Goal: Find specific page/section: Find specific page/section

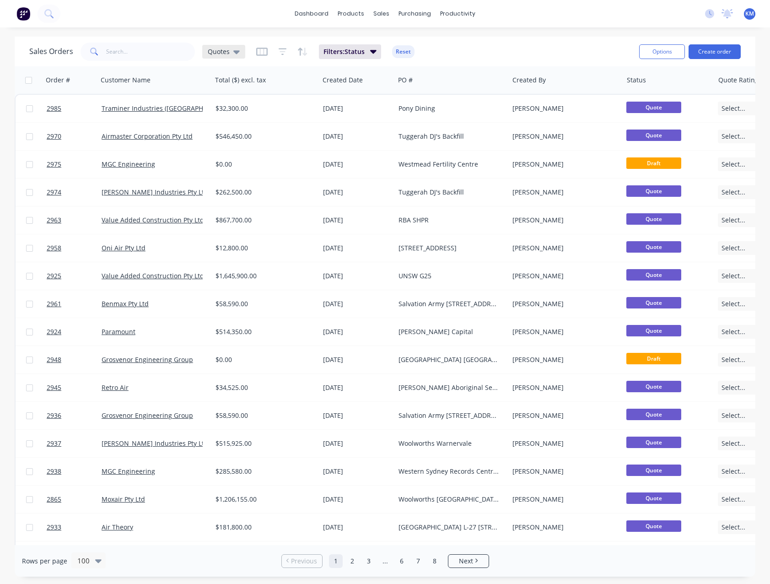
click at [223, 52] on span "Quotes" at bounding box center [219, 52] width 22 height 10
click at [233, 163] on button "Factory Floor" at bounding box center [257, 166] width 104 height 11
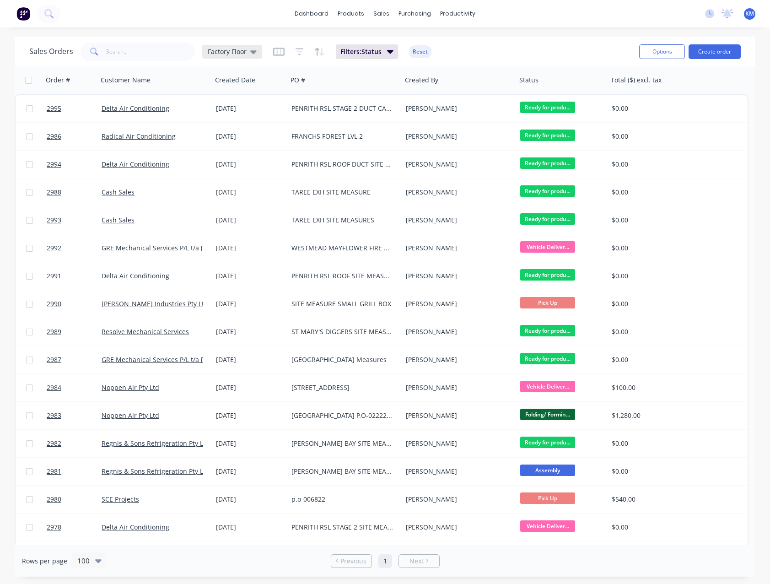
click at [238, 52] on span "Factory Floor" at bounding box center [227, 52] width 39 height 10
click at [246, 146] on button "Quotes (Default)" at bounding box center [257, 148] width 104 height 11
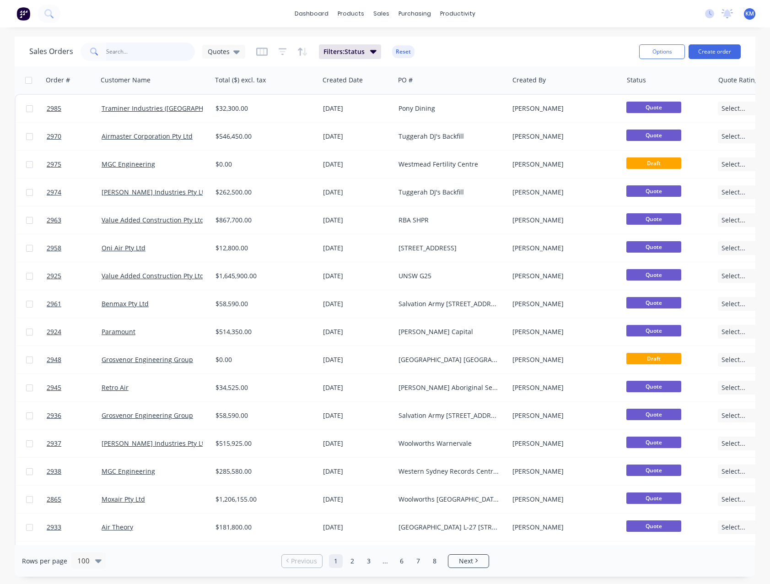
click at [164, 54] on input "text" at bounding box center [150, 52] width 89 height 18
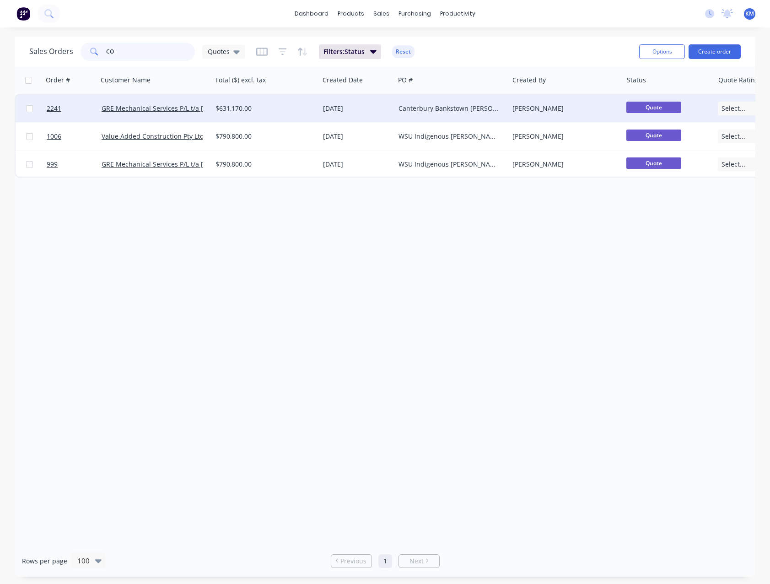
type input "C"
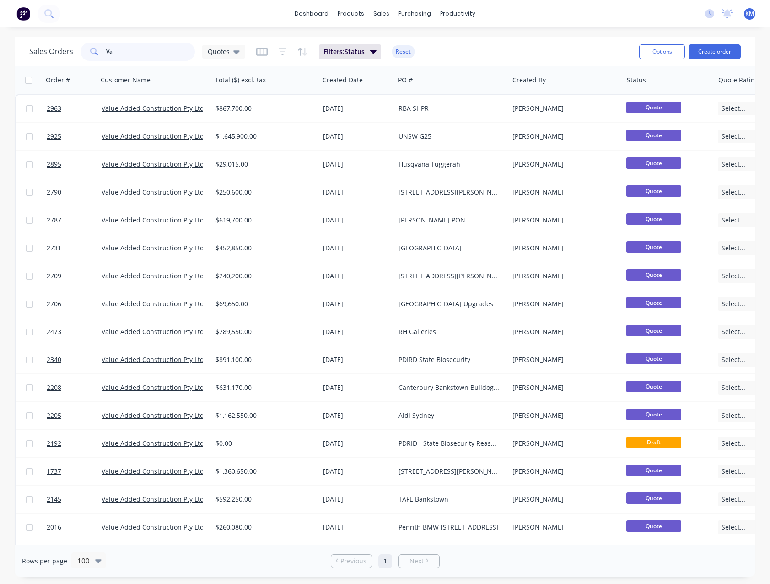
type input "V"
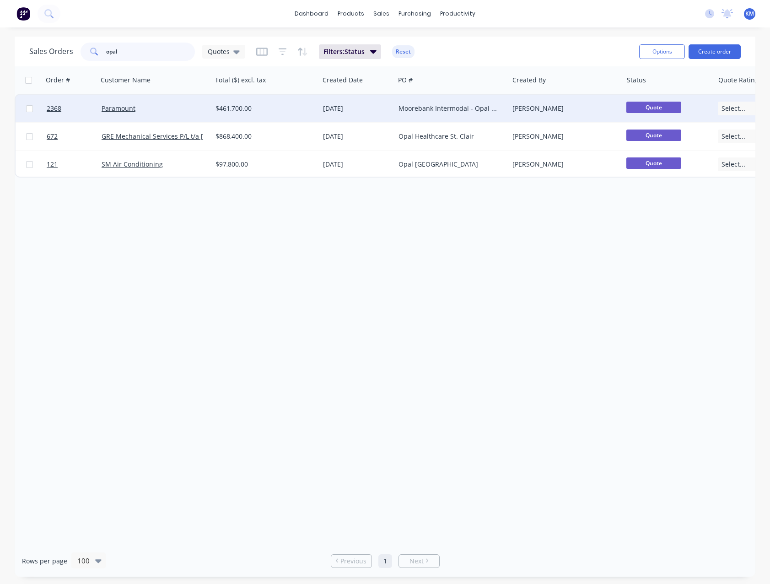
type input "opal"
click at [224, 112] on div "$461,700.00" at bounding box center [262, 108] width 95 height 9
